Goal: Information Seeking & Learning: Learn about a topic

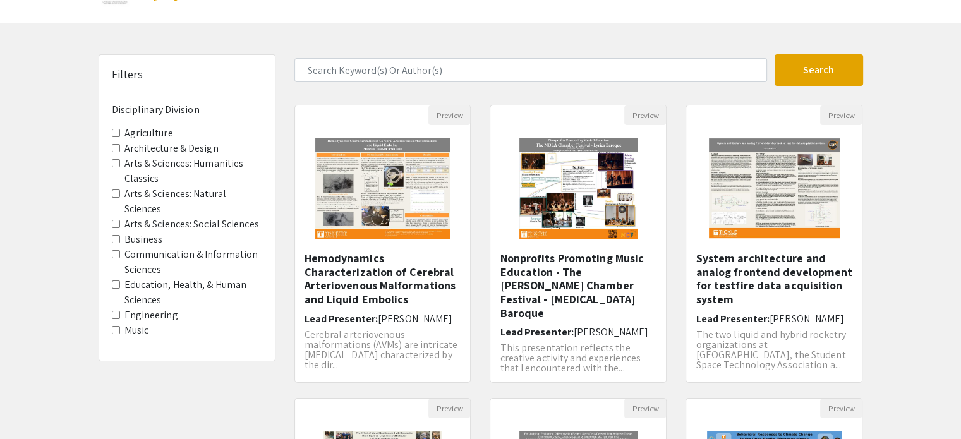
scroll to position [37, 0]
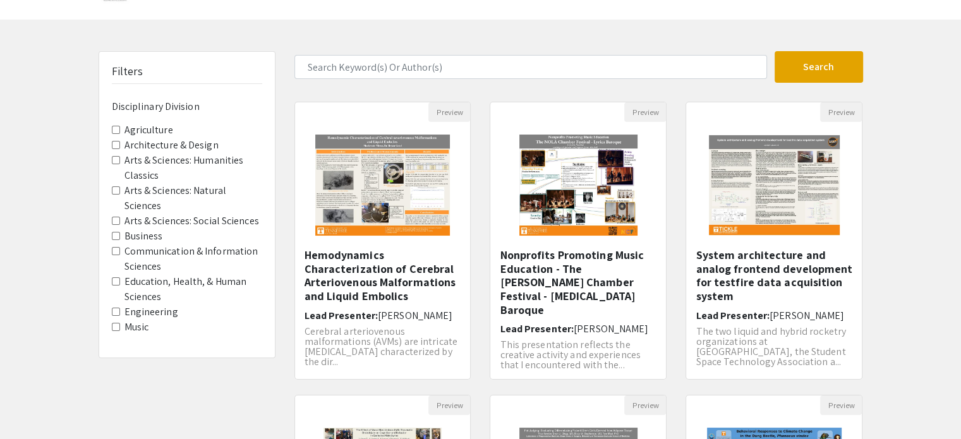
click at [144, 313] on label "Engineering" at bounding box center [151, 311] width 54 height 15
click at [120, 313] on Division-Engineering "Engineering" at bounding box center [116, 312] width 8 height 8
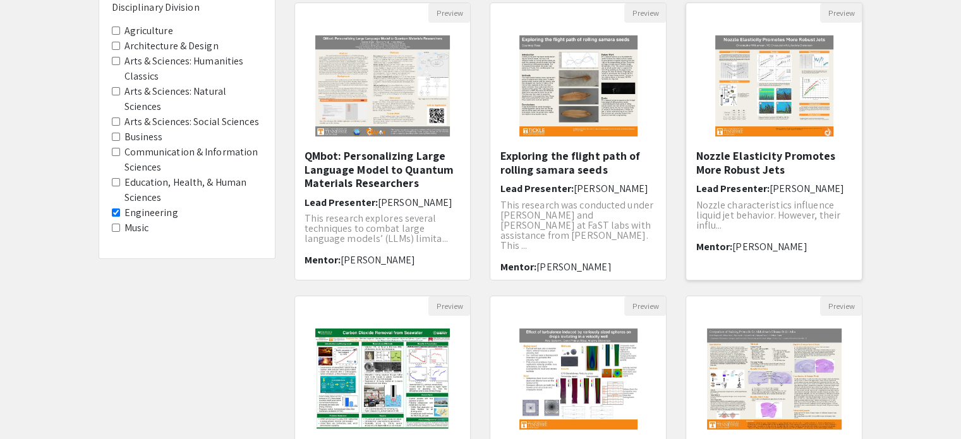
scroll to position [136, 0]
click at [578, 162] on h5 "Exploring the flight path of rolling samara seeds" at bounding box center [578, 162] width 157 height 27
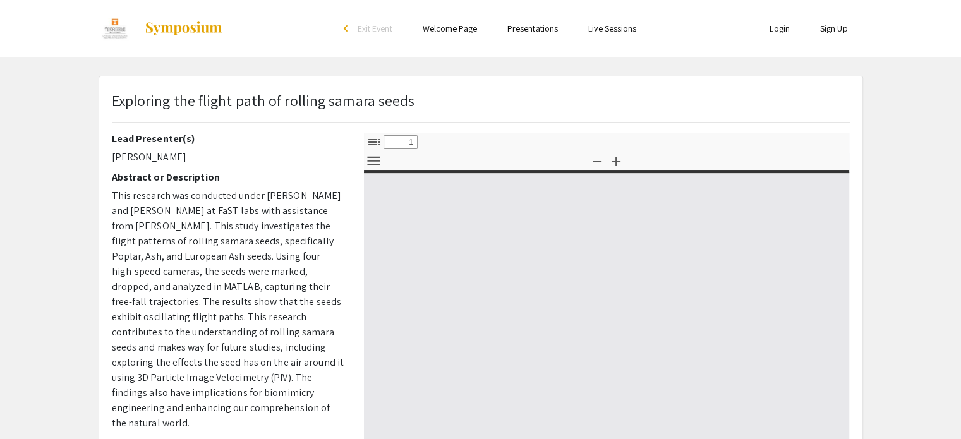
select select "custom"
type input "0"
select select "custom"
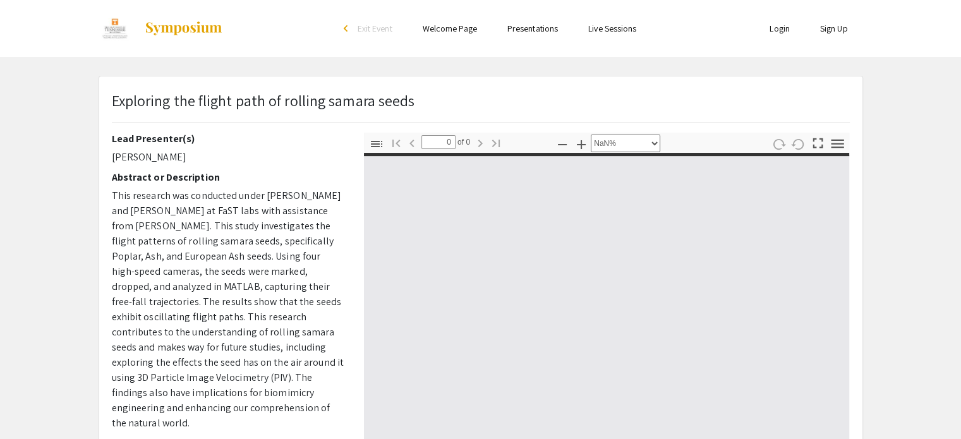
type input "1"
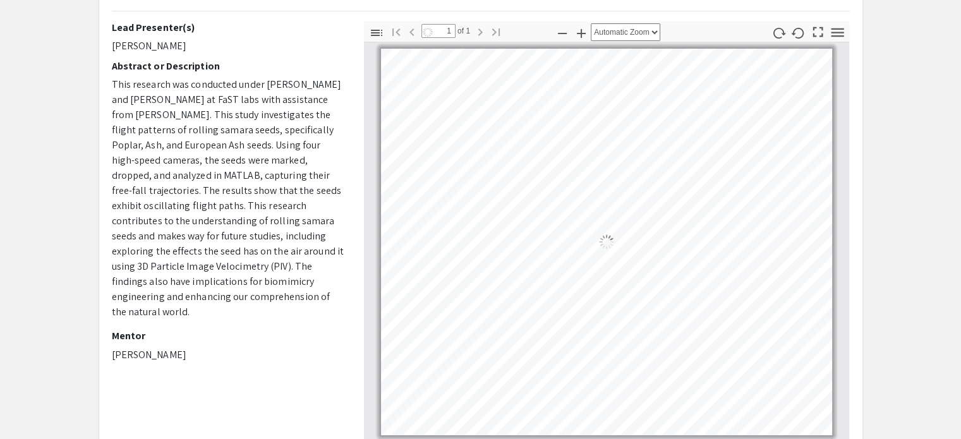
select select "auto"
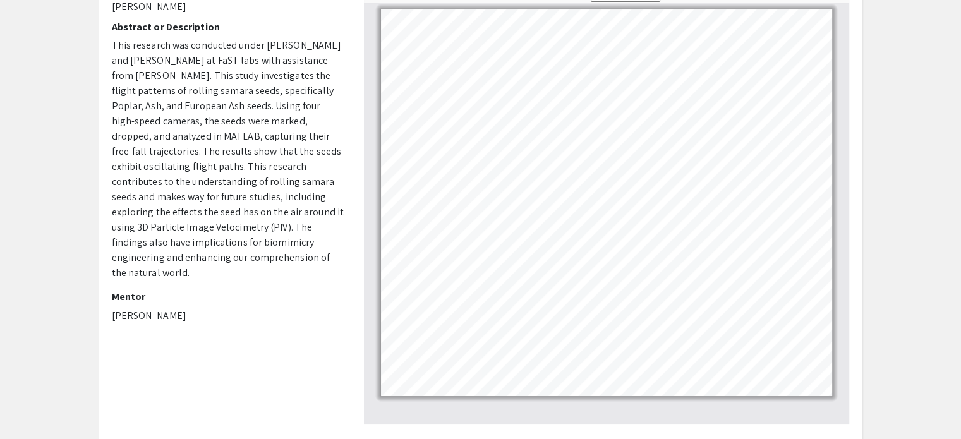
scroll to position [149, 0]
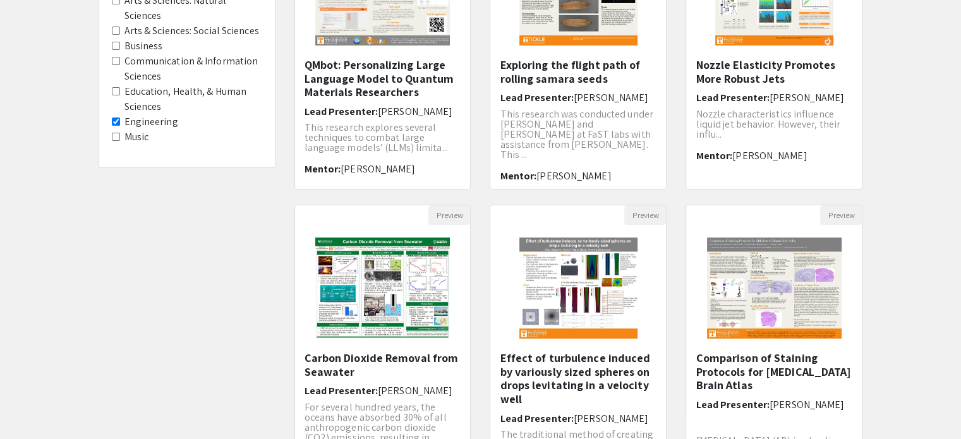
scroll to position [397, 0]
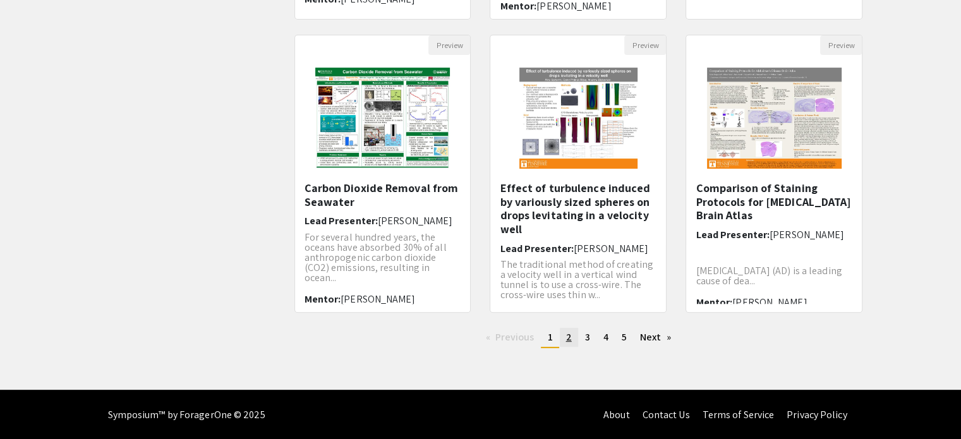
click at [568, 343] on link "page 2" at bounding box center [569, 337] width 18 height 19
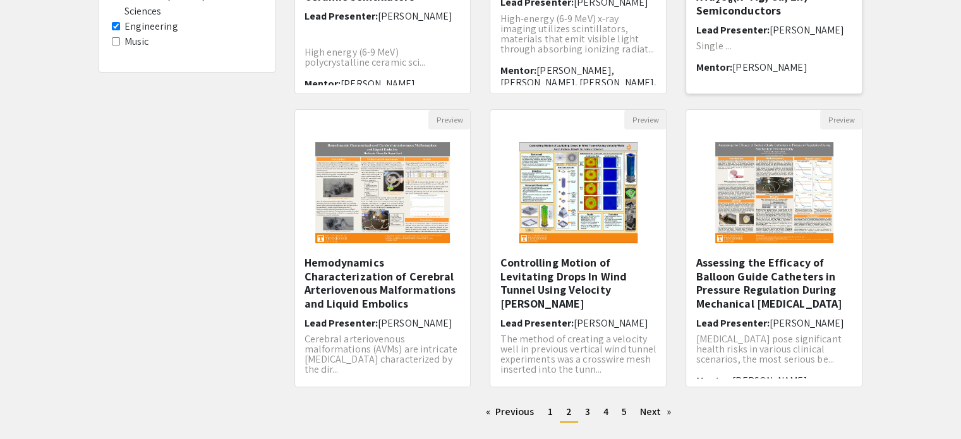
scroll to position [397, 0]
